Goal: Task Accomplishment & Management: Manage account settings

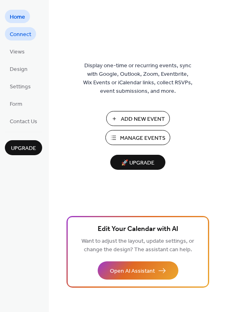
click at [28, 38] on span "Connect" at bounding box center [20, 34] width 21 height 9
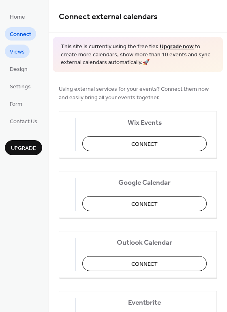
click at [23, 49] on span "Views" at bounding box center [17, 52] width 15 height 9
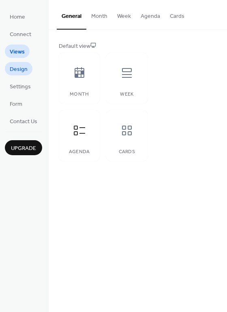
click at [23, 70] on span "Design" at bounding box center [19, 69] width 18 height 9
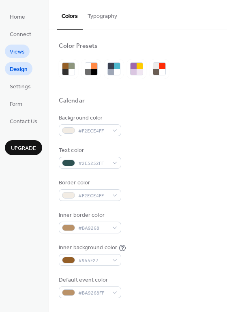
click at [19, 55] on span "Views" at bounding box center [17, 52] width 15 height 9
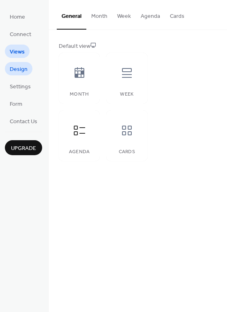
click at [19, 72] on span "Design" at bounding box center [19, 69] width 18 height 9
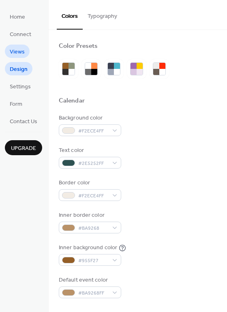
click at [19, 57] on link "Views" at bounding box center [17, 51] width 25 height 13
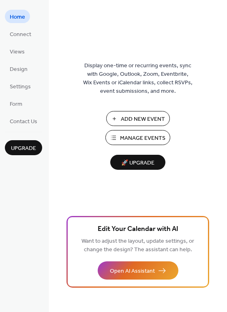
click at [153, 117] on span "Add New Event" at bounding box center [143, 119] width 44 height 9
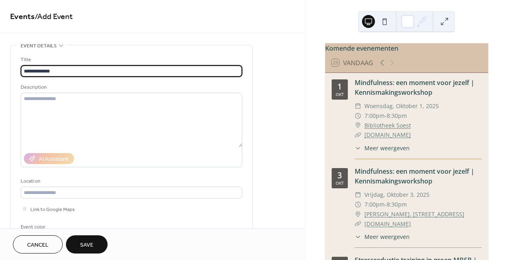
click at [24, 70] on input "**********" at bounding box center [132, 71] width 222 height 12
type input "**********"
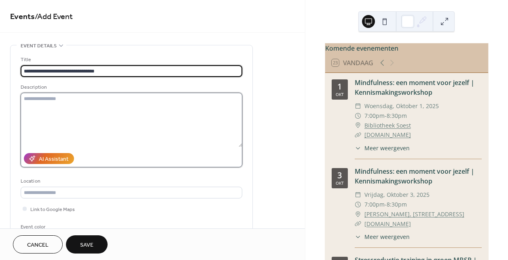
click at [130, 113] on textarea at bounding box center [132, 120] width 222 height 54
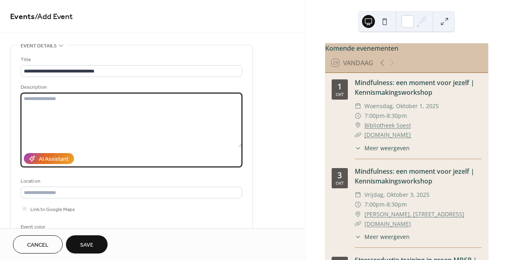
paste textarea "**********"
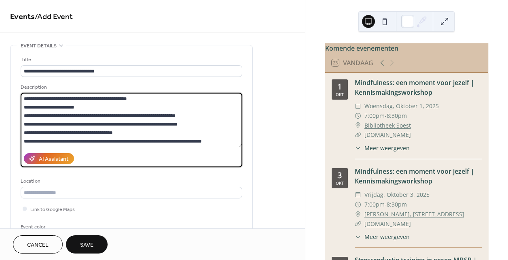
click at [155, 97] on textarea at bounding box center [132, 120] width 222 height 54
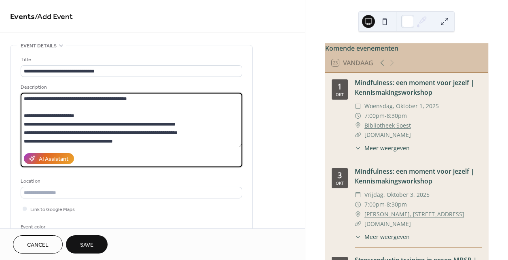
click at [111, 118] on textarea at bounding box center [132, 120] width 222 height 54
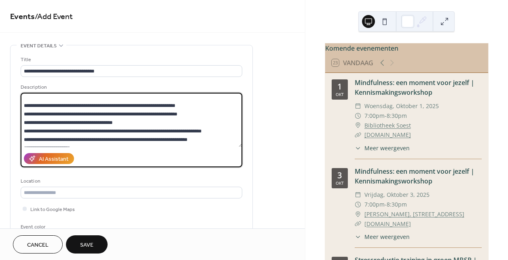
scroll to position [35, 0]
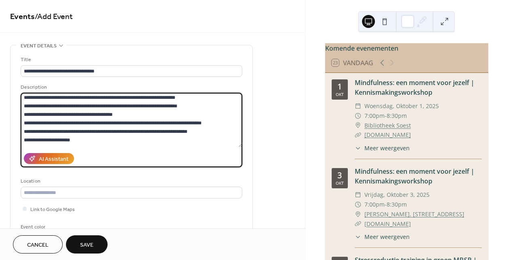
click at [117, 115] on textarea at bounding box center [132, 120] width 222 height 54
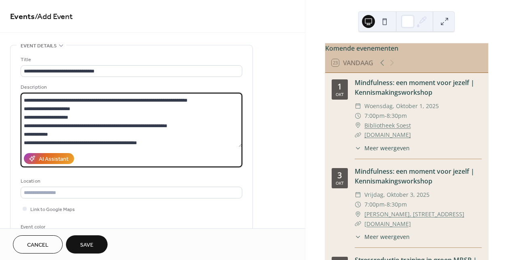
scroll to position [78, 0]
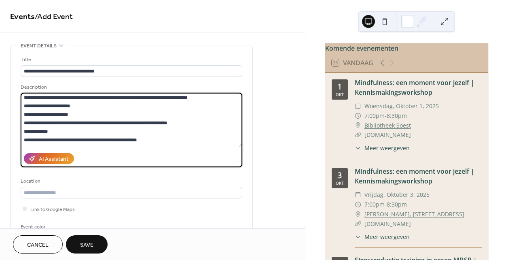
click at [83, 105] on textarea at bounding box center [132, 120] width 222 height 54
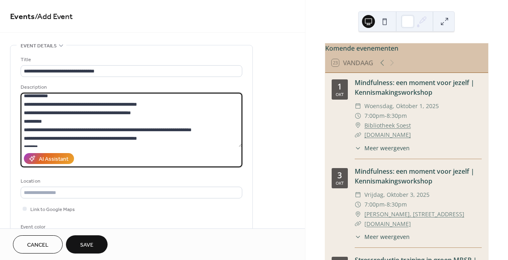
scroll to position [124, 0]
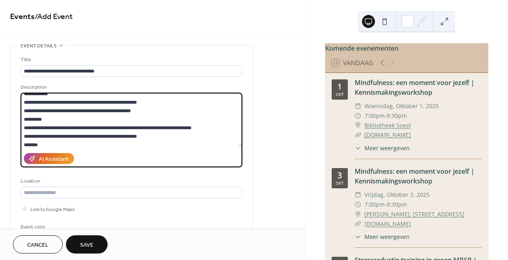
click at [148, 111] on textarea at bounding box center [132, 120] width 222 height 54
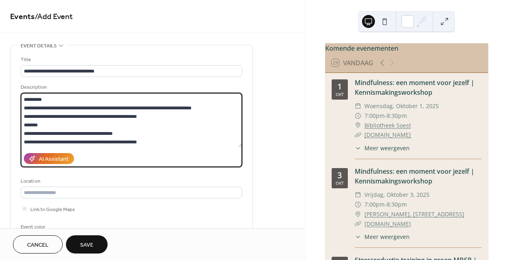
scroll to position [153, 0]
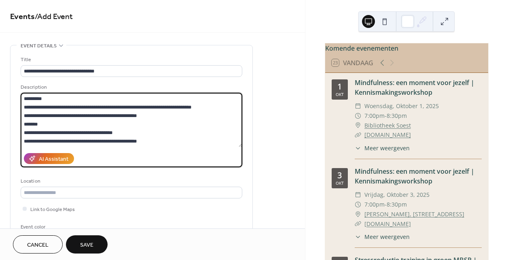
click at [165, 120] on textarea at bounding box center [132, 120] width 222 height 54
click at [152, 113] on textarea at bounding box center [132, 120] width 222 height 54
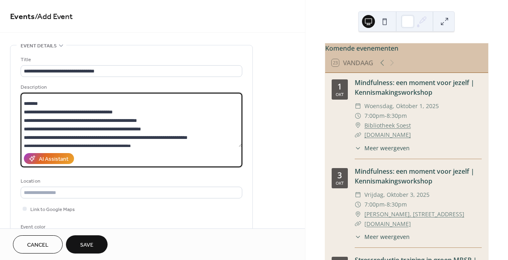
scroll to position [183, 0]
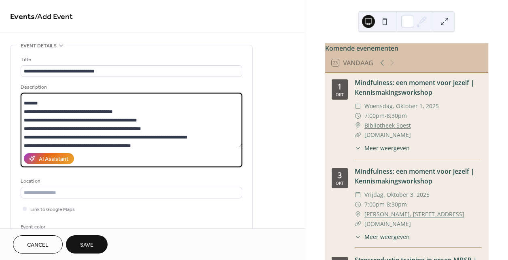
click at [38, 112] on textarea at bounding box center [132, 120] width 222 height 54
click at [24, 119] on textarea at bounding box center [132, 120] width 222 height 54
click at [23, 128] on textarea at bounding box center [132, 120] width 222 height 54
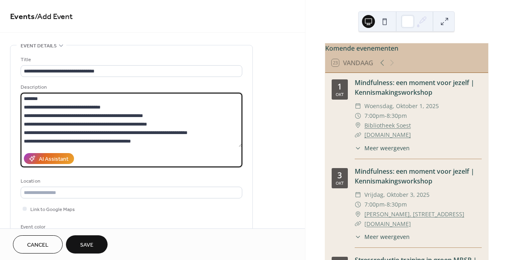
click at [177, 125] on textarea at bounding box center [132, 120] width 222 height 54
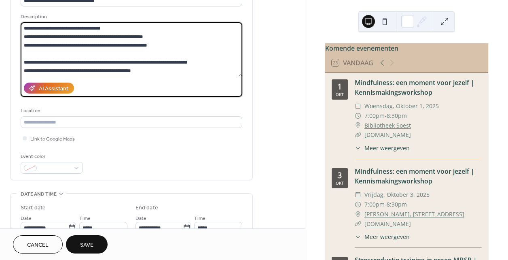
scroll to position [77, 0]
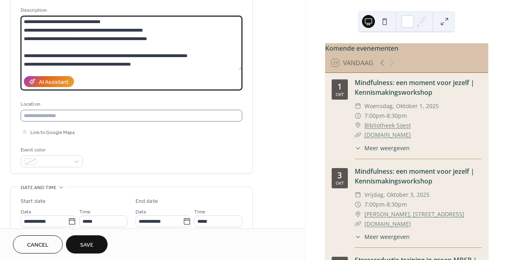
type textarea "**********"
click at [159, 114] on input "text" at bounding box center [132, 116] width 222 height 12
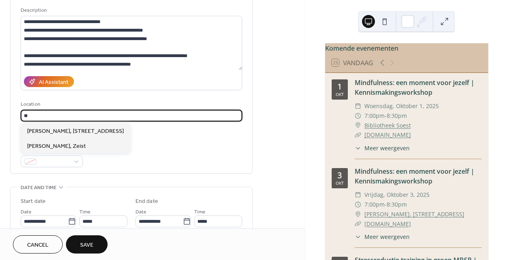
type input "*"
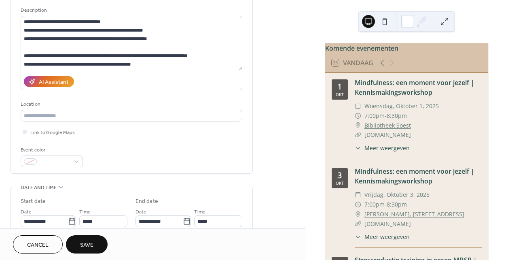
click at [251, 149] on div "**********" at bounding box center [132, 70] width 242 height 205
click at [55, 132] on span "Link to Google Maps" at bounding box center [52, 132] width 45 height 9
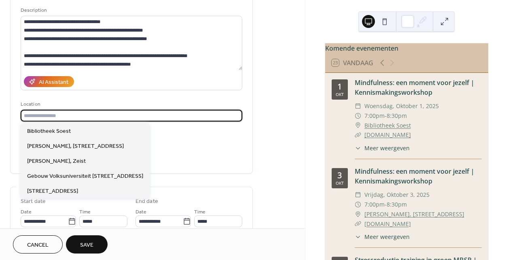
click at [51, 121] on input "text" at bounding box center [132, 116] width 222 height 12
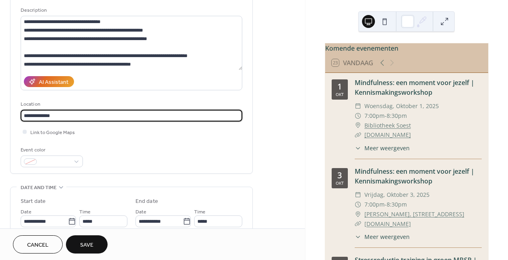
drag, startPoint x: 106, startPoint y: 117, endPoint x: 56, endPoint y: 115, distance: 49.8
click at [56, 115] on input "**********" at bounding box center [132, 116] width 222 height 12
drag, startPoint x: 69, startPoint y: 116, endPoint x: -24, endPoint y: 112, distance: 93.6
click at [0, 112] on html "**********" at bounding box center [254, 130] width 508 height 260
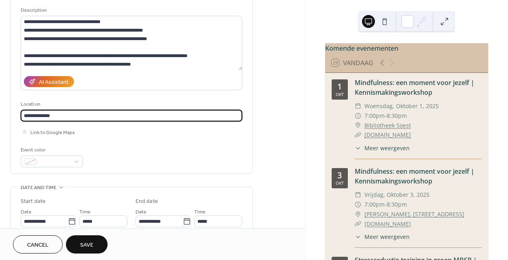
paste input "**********"
click at [45, 116] on input "**********" at bounding box center [132, 116] width 222 height 12
click at [43, 115] on input "**********" at bounding box center [132, 116] width 222 height 12
drag, startPoint x: 164, startPoint y: 117, endPoint x: 130, endPoint y: 114, distance: 35.0
click at [130, 114] on input "**********" at bounding box center [132, 116] width 222 height 12
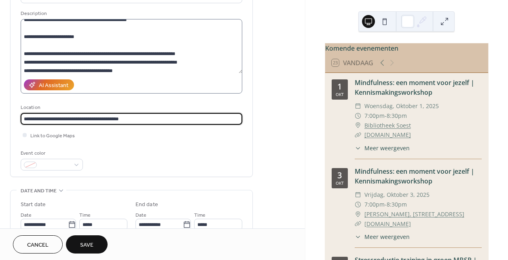
scroll to position [5, 0]
type input "**********"
click at [137, 41] on textarea at bounding box center [132, 46] width 222 height 54
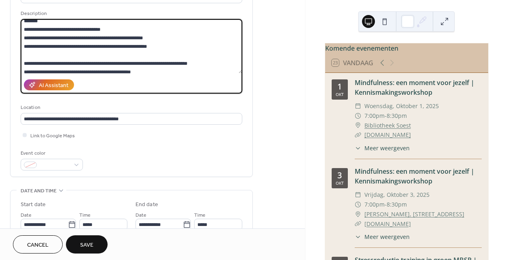
scroll to position [196, 0]
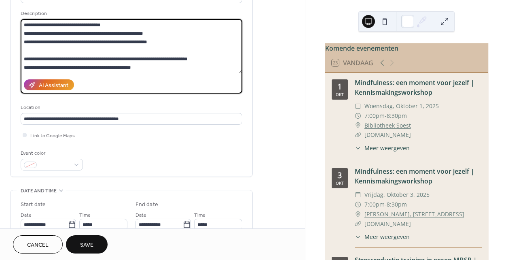
click at [135, 48] on textarea at bounding box center [132, 46] width 222 height 54
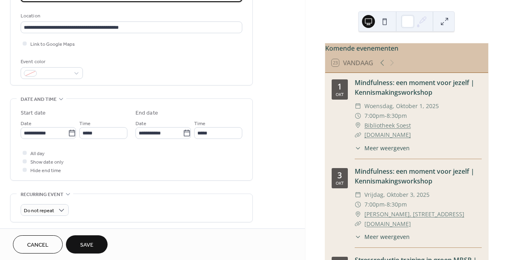
scroll to position [173, 0]
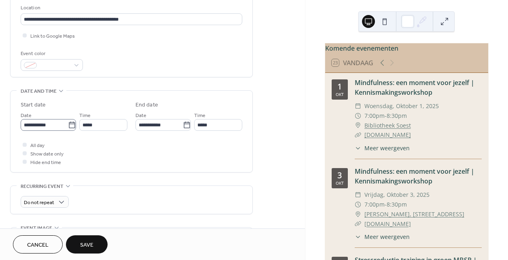
type textarea "**********"
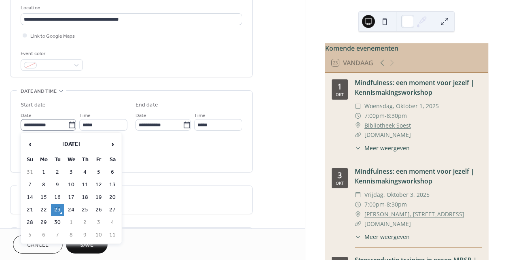
click at [69, 125] on icon at bounding box center [72, 125] width 8 height 8
click at [68, 125] on input "**********" at bounding box center [44, 125] width 47 height 12
click at [115, 146] on span "›" at bounding box center [112, 144] width 12 height 16
click at [71, 183] on td "5" at bounding box center [71, 185] width 13 height 12
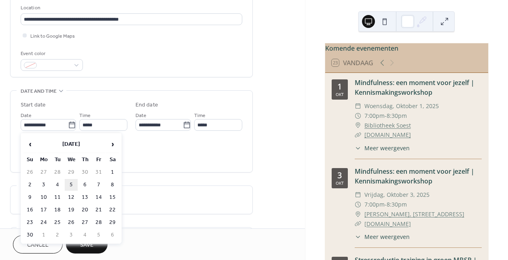
type input "**********"
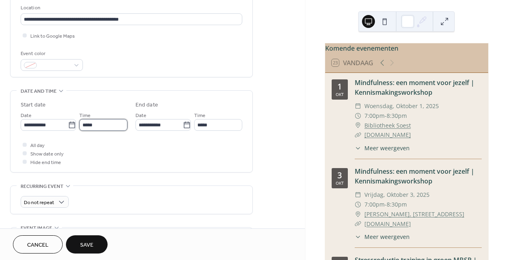
click at [93, 125] on input "*****" at bounding box center [103, 125] width 48 height 12
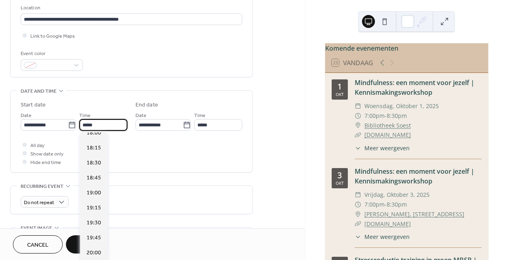
scroll to position [1086, 0]
click at [98, 188] on div "19:00" at bounding box center [94, 192] width 28 height 15
type input "*****"
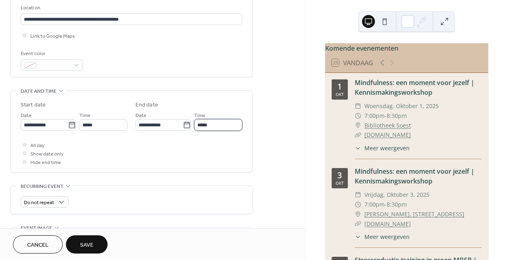
click at [225, 126] on input "*****" at bounding box center [218, 125] width 48 height 12
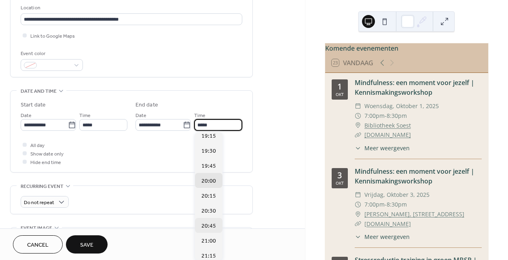
scroll to position [3, 0]
click at [209, 245] on span "21:00" at bounding box center [209, 242] width 15 height 9
type input "*****"
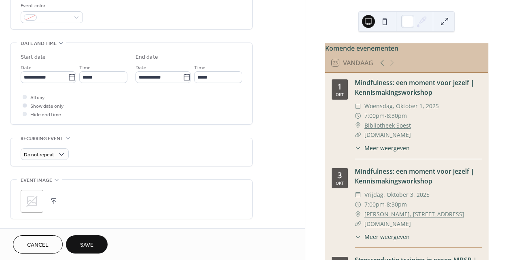
scroll to position [225, 0]
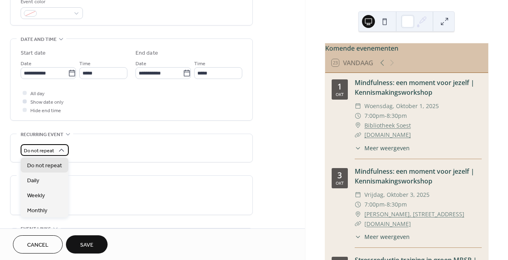
click at [31, 149] on span "Do not repeat" at bounding box center [39, 150] width 30 height 9
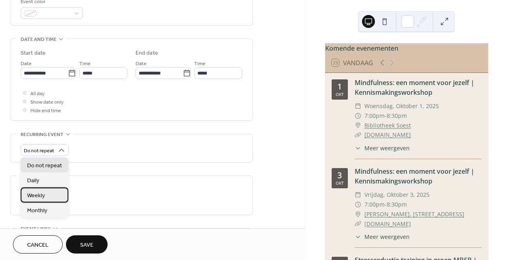
click at [42, 192] on span "Weekly" at bounding box center [36, 195] width 18 height 9
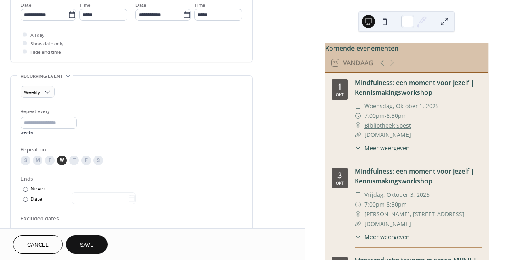
scroll to position [284, 0]
click at [42, 119] on input "*" at bounding box center [49, 123] width 56 height 12
click at [74, 120] on input "*" at bounding box center [49, 123] width 56 height 12
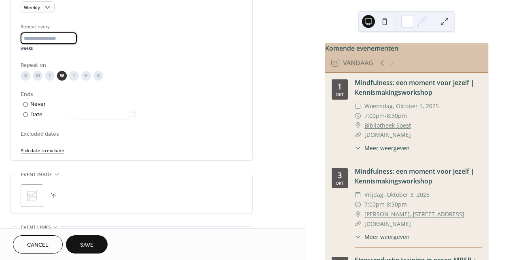
scroll to position [370, 0]
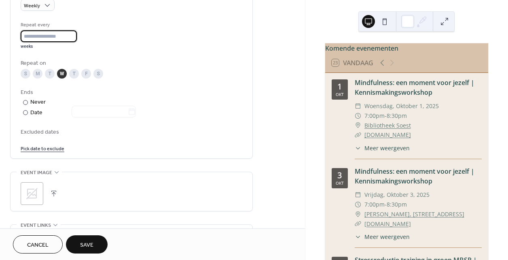
click at [73, 37] on input "*" at bounding box center [49, 36] width 56 height 12
type input "*"
click at [74, 38] on input "*" at bounding box center [49, 36] width 56 height 12
click at [37, 114] on div "Date" at bounding box center [83, 112] width 106 height 9
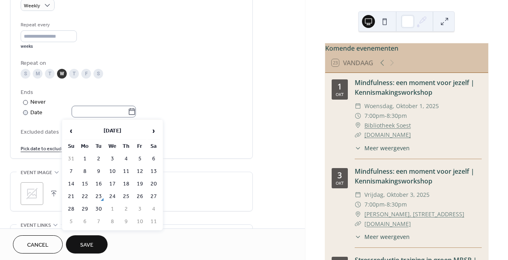
click at [135, 110] on icon at bounding box center [132, 111] width 6 height 6
click at [128, 110] on input "text" at bounding box center [100, 112] width 56 height 12
click at [158, 132] on span "›" at bounding box center [154, 131] width 12 height 16
click at [116, 195] on td "19" at bounding box center [112, 197] width 13 height 12
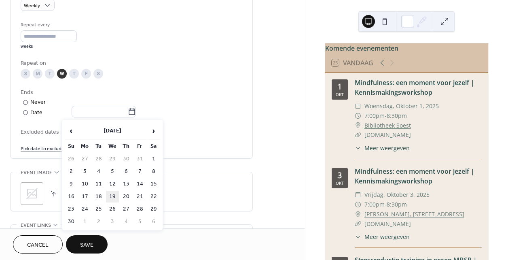
type input "**********"
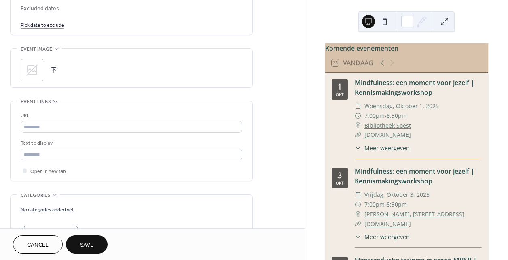
scroll to position [495, 0]
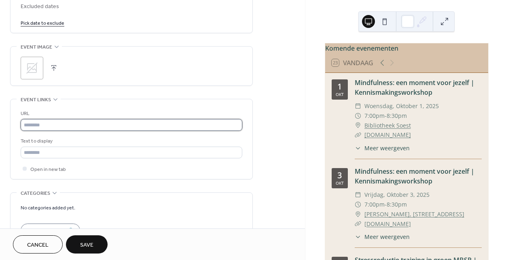
click at [99, 122] on input "text" at bounding box center [132, 125] width 222 height 12
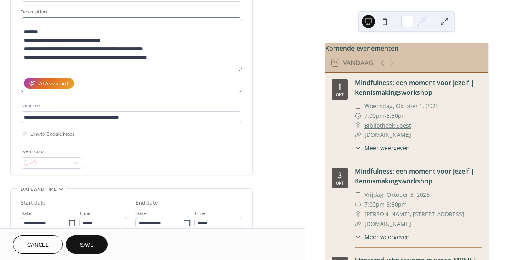
scroll to position [213, 0]
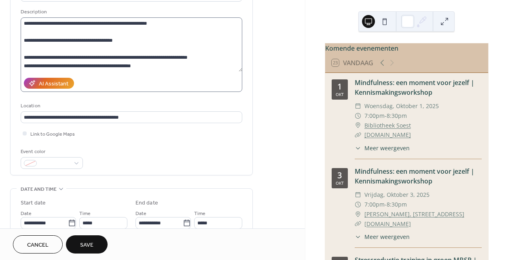
type input "**********"
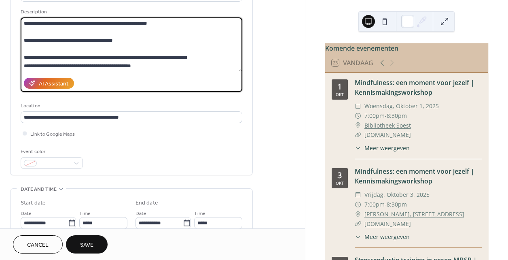
click at [135, 40] on textarea at bounding box center [132, 44] width 222 height 54
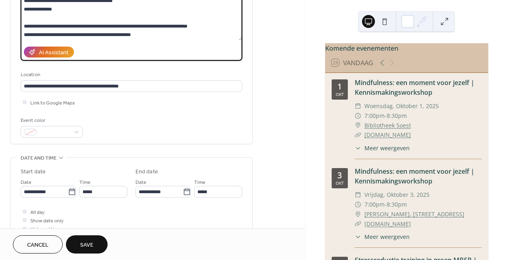
scroll to position [72, 0]
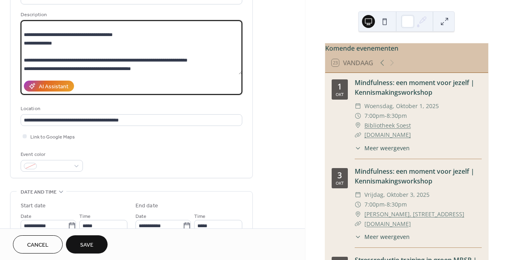
click at [153, 74] on textarea at bounding box center [132, 47] width 222 height 54
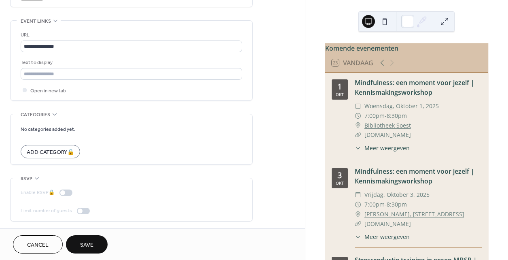
scroll to position [575, 0]
type textarea "**********"
click at [98, 238] on button "Save" at bounding box center [87, 244] width 42 height 18
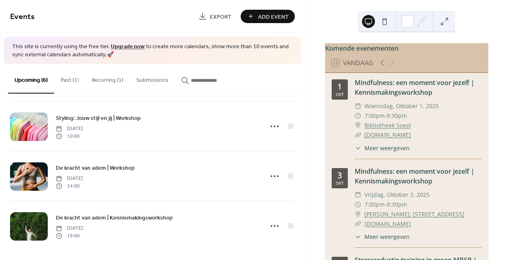
scroll to position [157, 0]
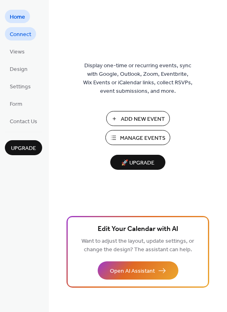
click at [20, 33] on span "Connect" at bounding box center [20, 34] width 21 height 9
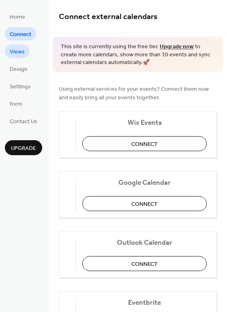
click at [15, 49] on span "Views" at bounding box center [17, 52] width 15 height 9
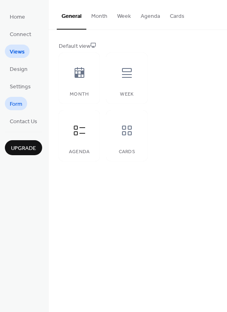
click at [15, 106] on span "Form" at bounding box center [16, 104] width 13 height 9
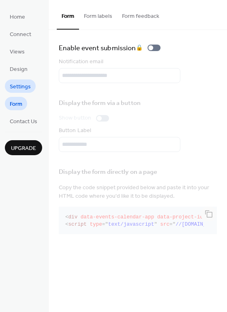
click at [21, 88] on span "Settings" at bounding box center [20, 87] width 21 height 9
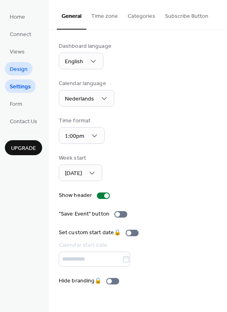
click at [28, 69] on link "Design" at bounding box center [19, 68] width 28 height 13
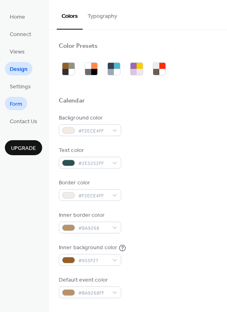
click at [21, 101] on span "Form" at bounding box center [16, 104] width 13 height 9
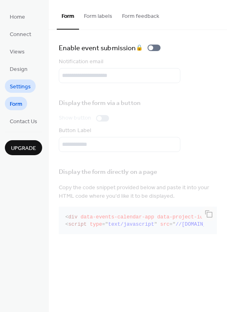
click at [25, 88] on span "Settings" at bounding box center [20, 87] width 21 height 9
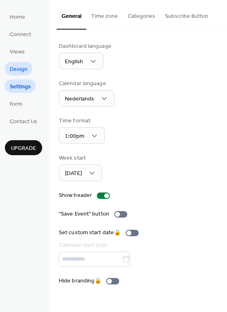
click at [17, 71] on span "Design" at bounding box center [19, 69] width 18 height 9
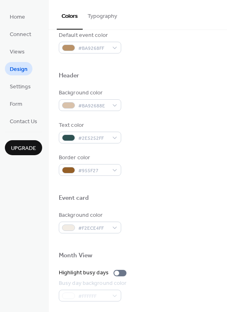
scroll to position [347, 0]
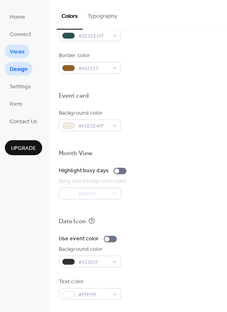
click at [24, 49] on link "Views" at bounding box center [17, 51] width 25 height 13
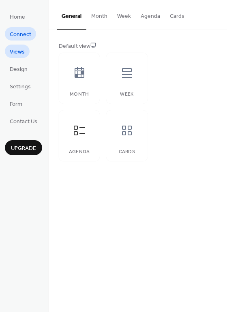
click at [24, 30] on span "Connect" at bounding box center [20, 34] width 21 height 9
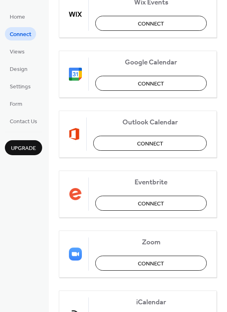
scroll to position [170, 0]
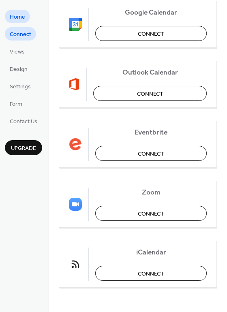
click at [19, 18] on span "Home" at bounding box center [17, 17] width 15 height 9
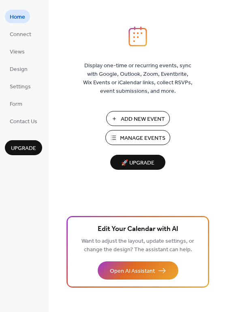
click at [133, 140] on span "Manage Events" at bounding box center [142, 138] width 45 height 9
click at [136, 134] on span "Manage Events" at bounding box center [142, 138] width 45 height 9
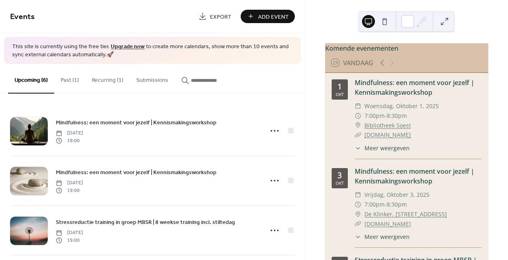
click at [67, 79] on button "Past (1)" at bounding box center [69, 78] width 31 height 29
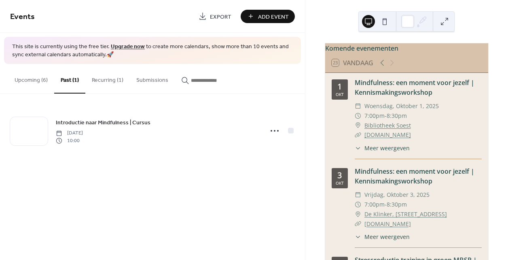
click at [105, 82] on button "Recurring (1)" at bounding box center [107, 78] width 45 height 29
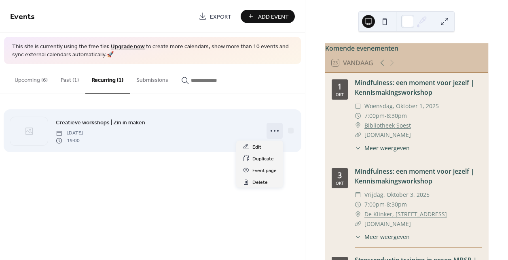
click at [275, 130] on icon at bounding box center [274, 130] width 13 height 13
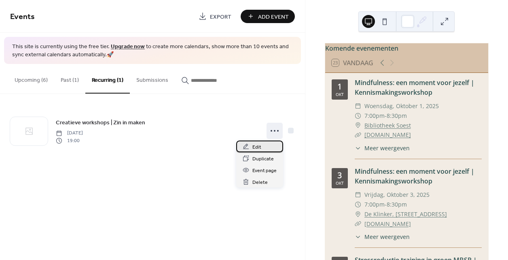
click at [260, 147] on span "Edit" at bounding box center [257, 147] width 9 height 9
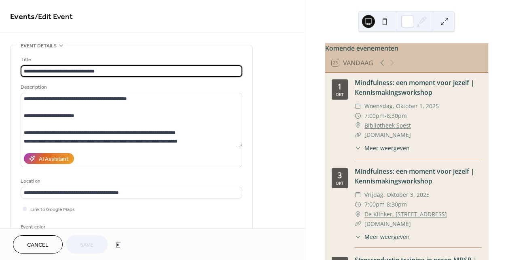
type input "**********"
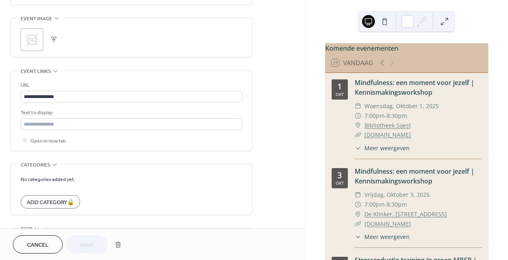
scroll to position [529, 0]
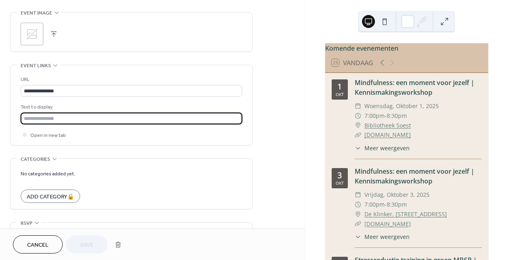
click at [97, 120] on input "text" at bounding box center [132, 119] width 222 height 12
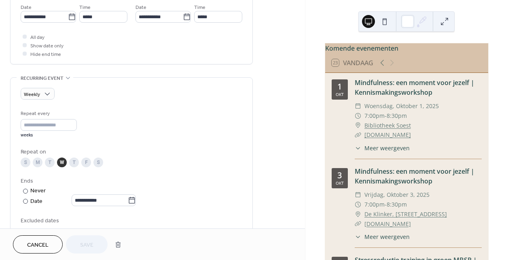
scroll to position [295, 0]
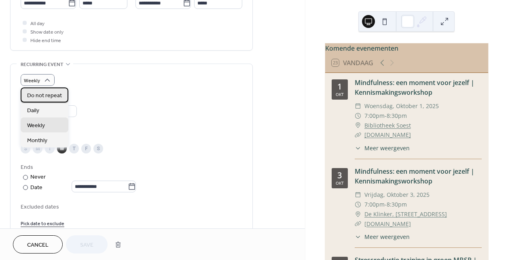
click at [49, 92] on span "Do not repeat" at bounding box center [44, 95] width 35 height 9
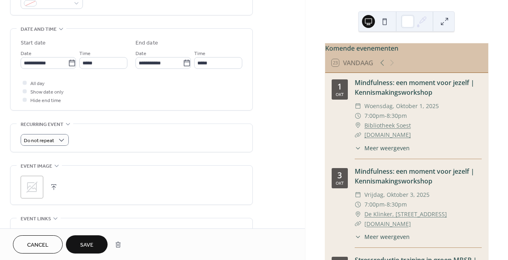
scroll to position [224, 0]
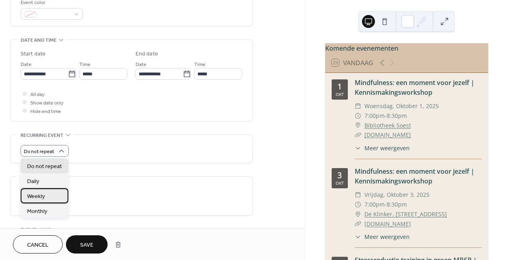
click at [56, 192] on div "Weekly" at bounding box center [45, 195] width 48 height 15
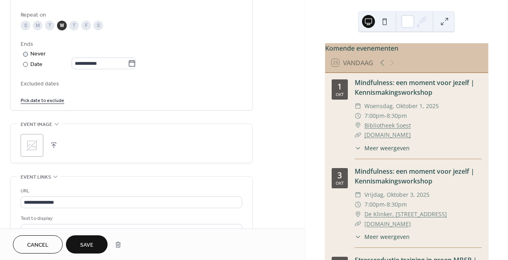
scroll to position [575, 0]
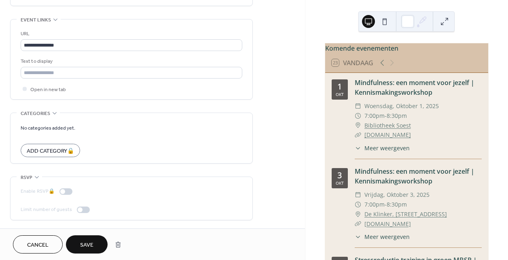
click at [92, 241] on span "Save" at bounding box center [86, 245] width 13 height 9
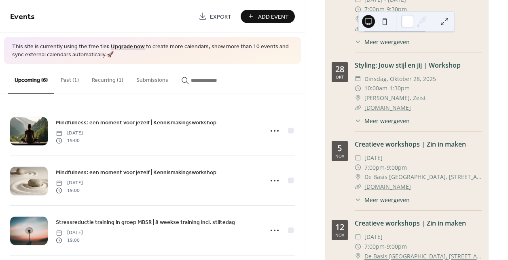
scroll to position [356, 0]
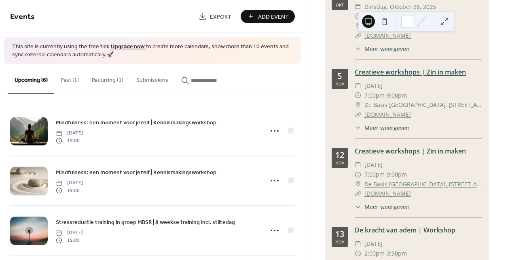
click at [386, 77] on link "Creatieve workshops | Zin in maken" at bounding box center [410, 72] width 111 height 9
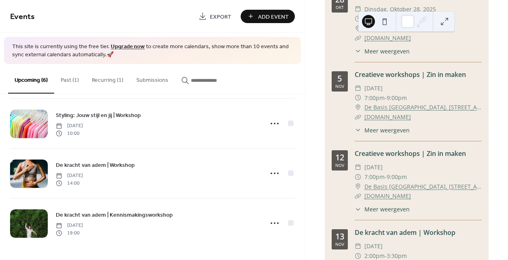
scroll to position [355, 0]
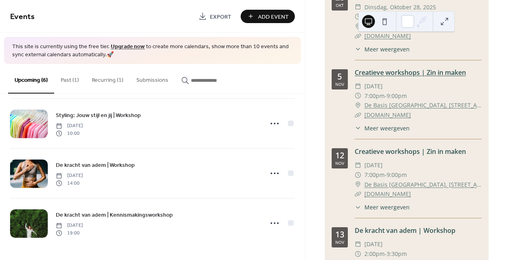
click at [451, 77] on link "Creatieve workshops | Zin in maken" at bounding box center [410, 72] width 111 height 9
click at [388, 132] on span "Meer weergeven" at bounding box center [387, 128] width 45 height 9
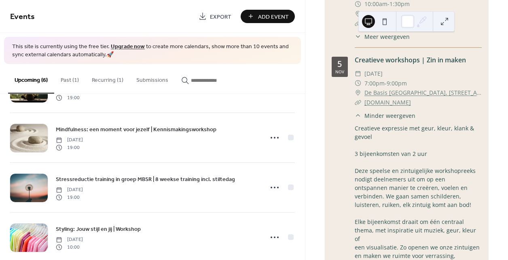
scroll to position [0, 0]
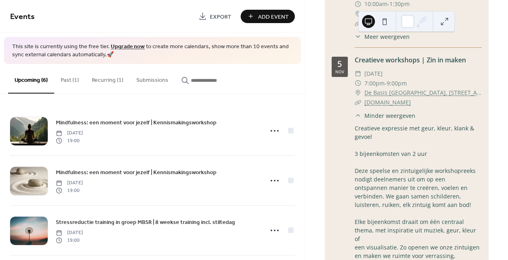
click at [109, 84] on button "Recurring (1)" at bounding box center [107, 78] width 45 height 29
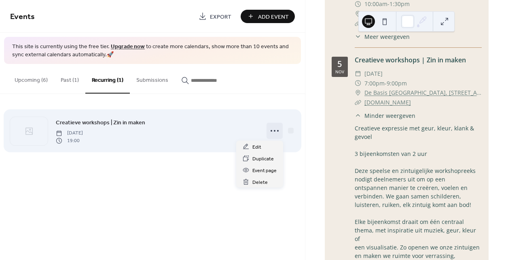
click at [270, 131] on icon at bounding box center [274, 130] width 13 height 13
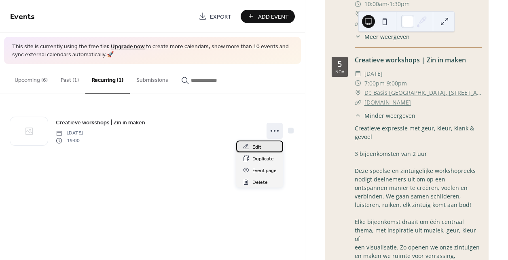
click at [263, 144] on div "Edit" at bounding box center [259, 146] width 47 height 12
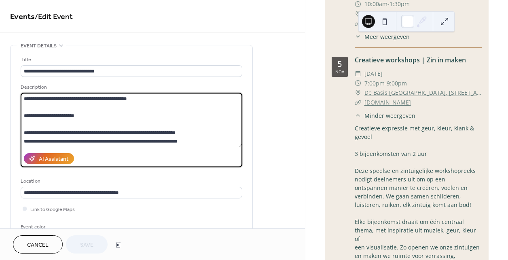
click at [149, 101] on textarea at bounding box center [132, 120] width 222 height 54
click at [24, 98] on textarea at bounding box center [132, 120] width 222 height 54
paste textarea "**********"
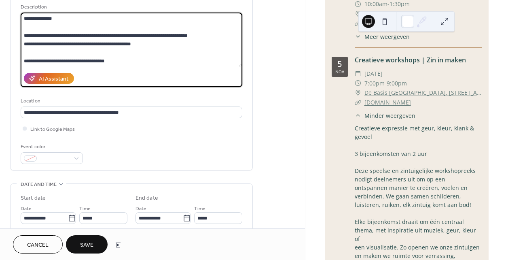
scroll to position [158, 0]
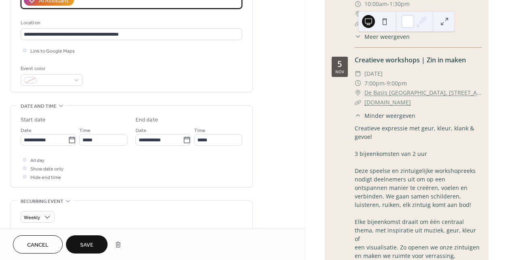
type textarea "**********"
click at [95, 248] on button "Save" at bounding box center [87, 244] width 42 height 18
